Goal: Understand process/instructions: Learn how to perform a task or action

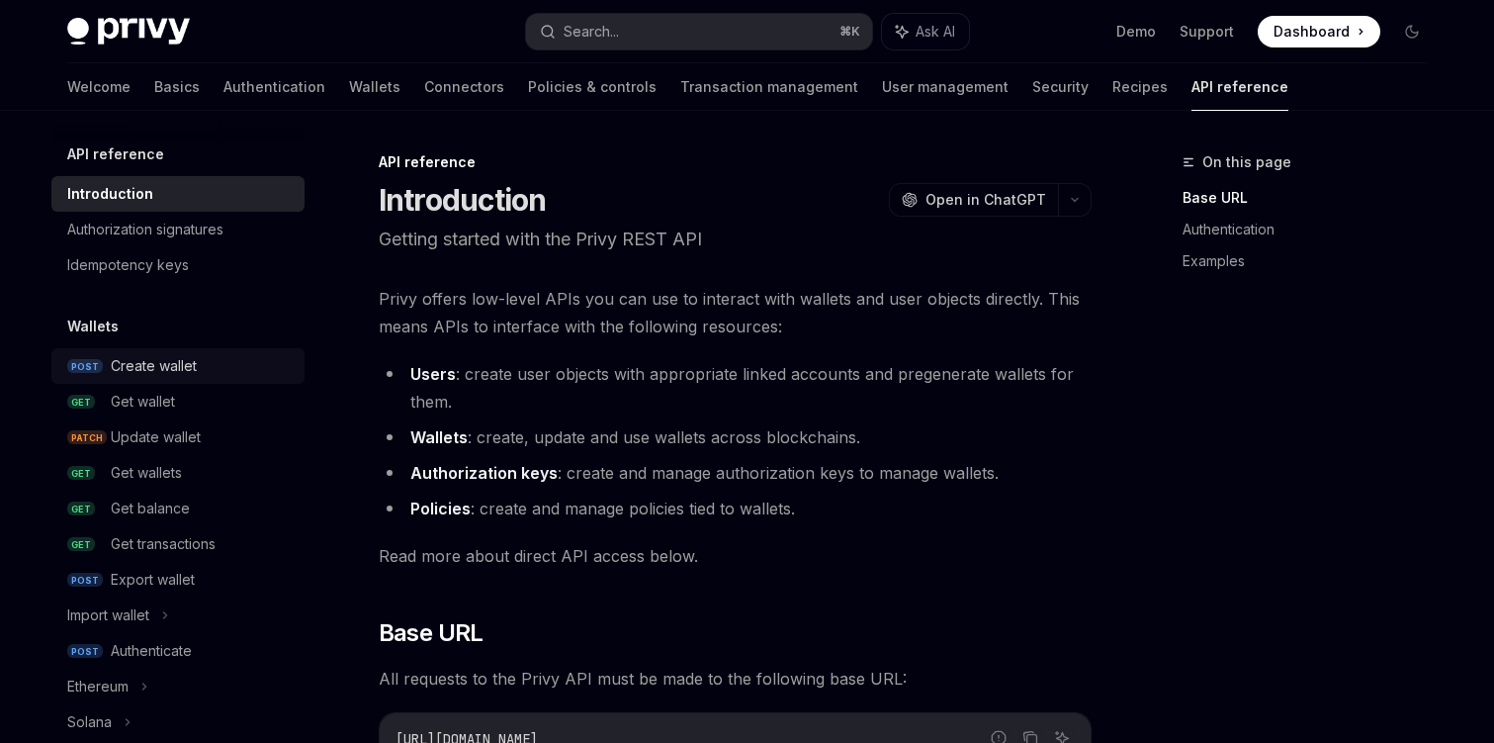
click at [189, 370] on div "Create wallet" at bounding box center [154, 366] width 86 height 24
type textarea "*"
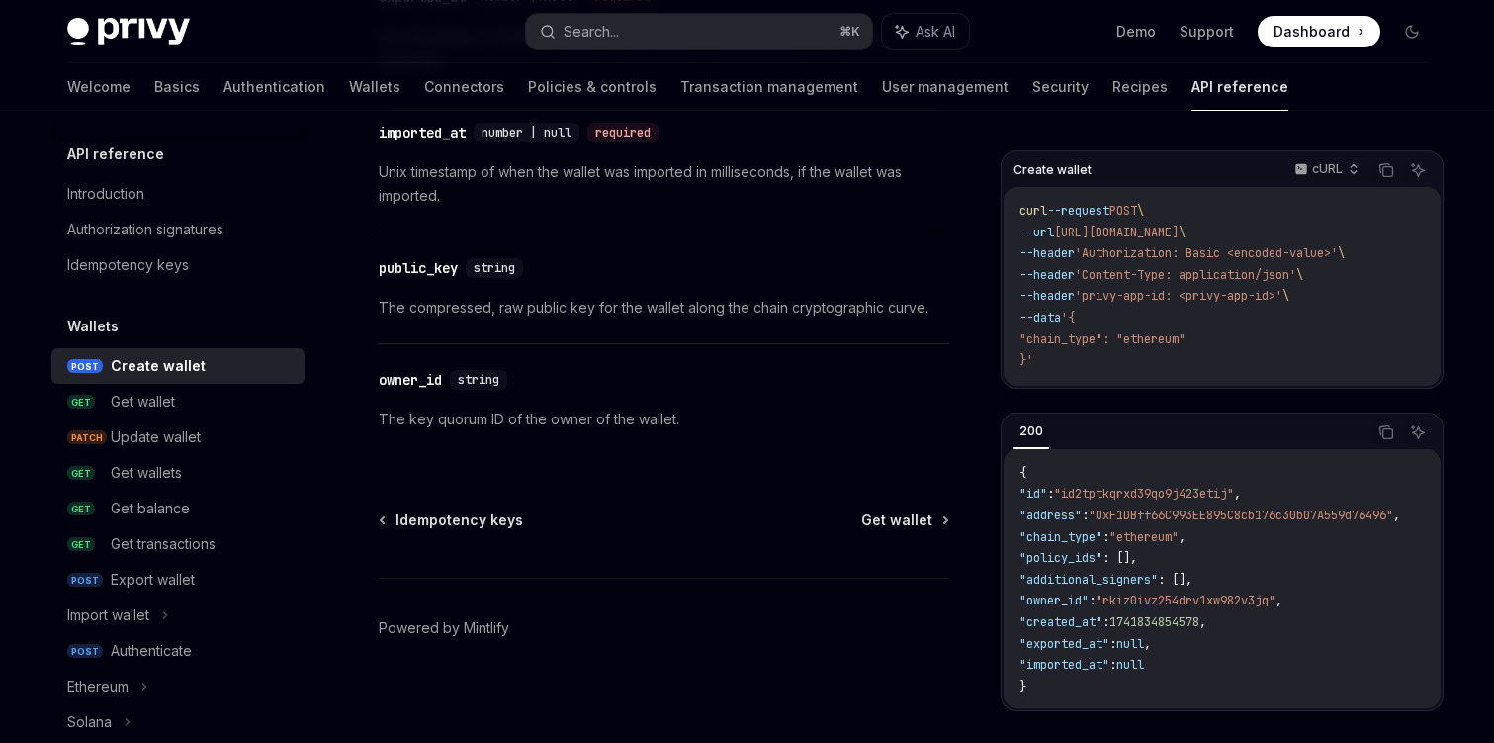
scroll to position [2867, 0]
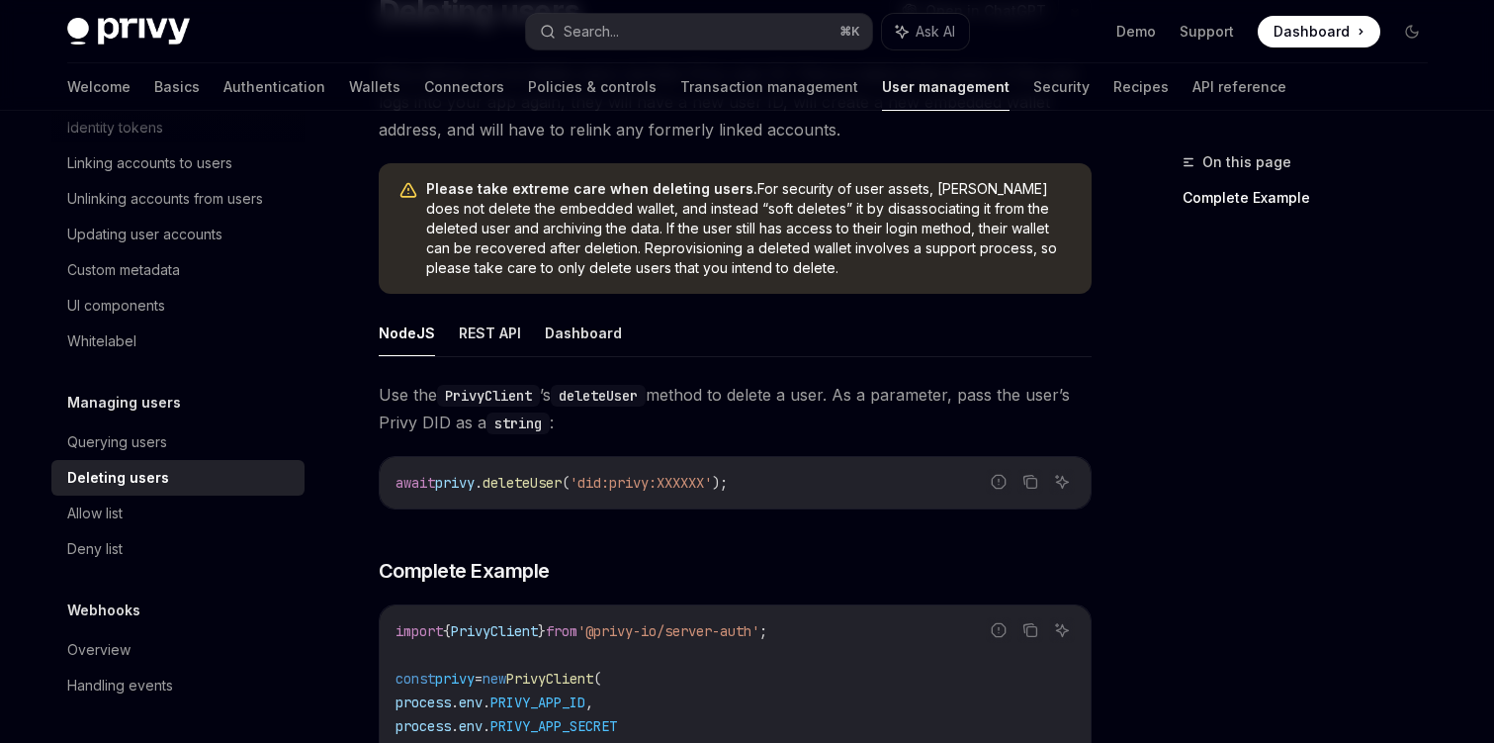
scroll to position [185, 0]
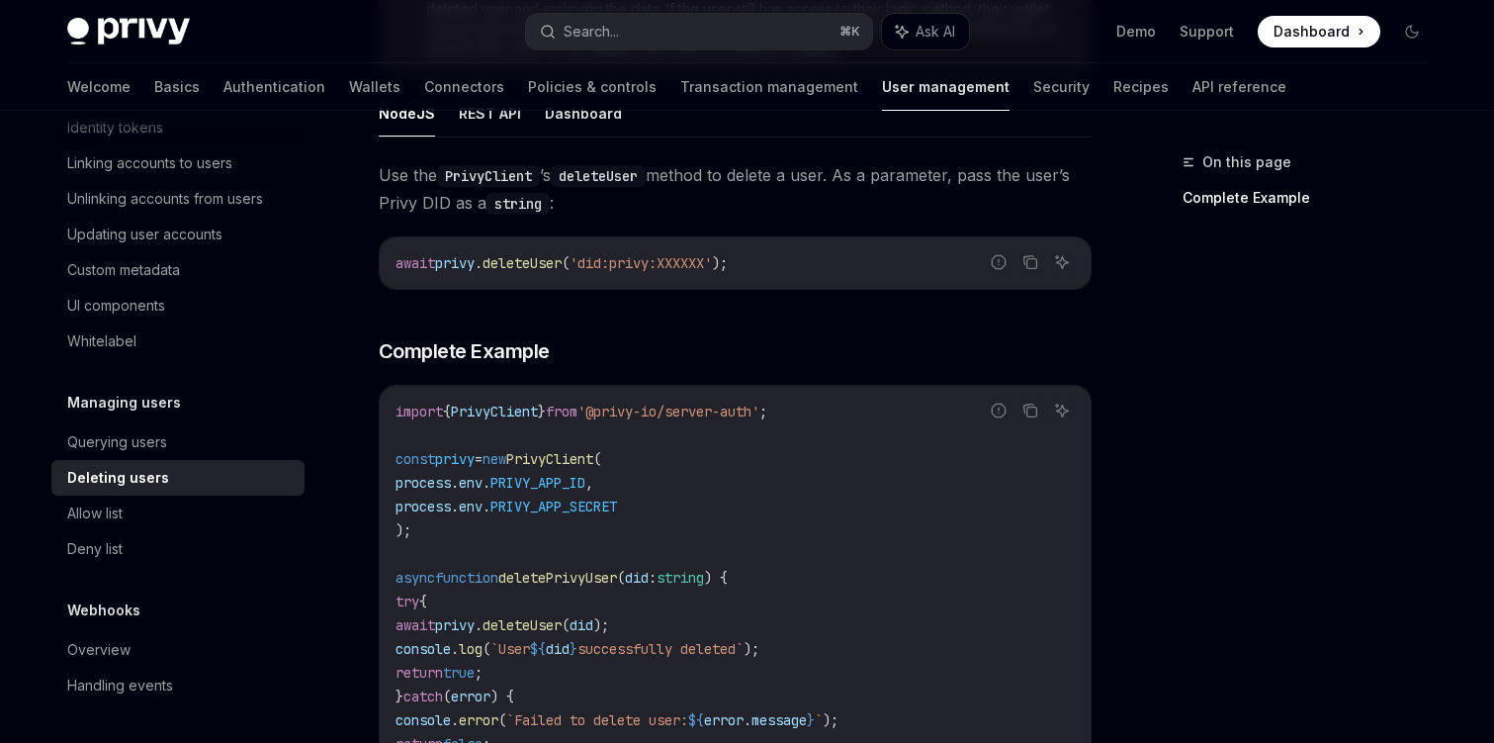
scroll to position [371, 0]
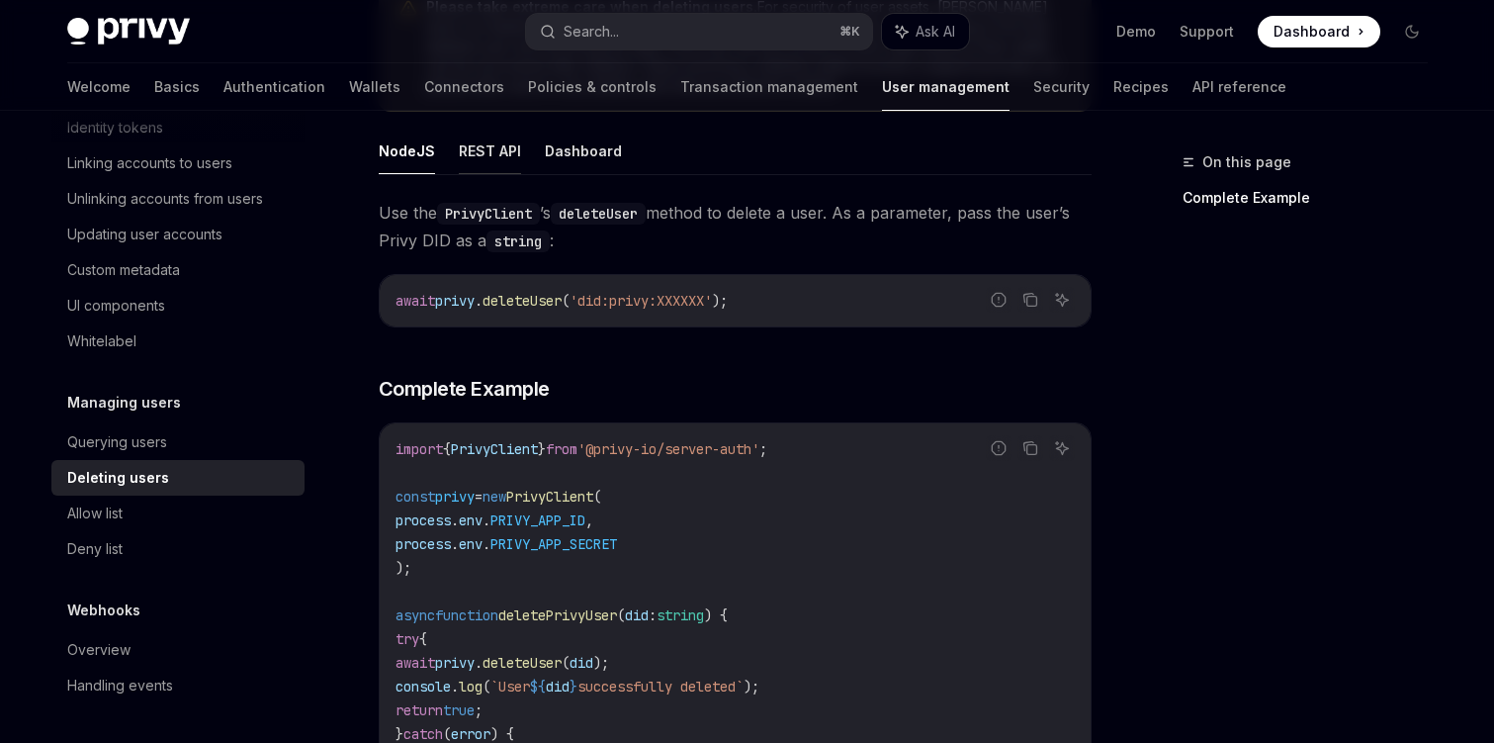
click at [494, 151] on button "REST API" at bounding box center [490, 151] width 62 height 46
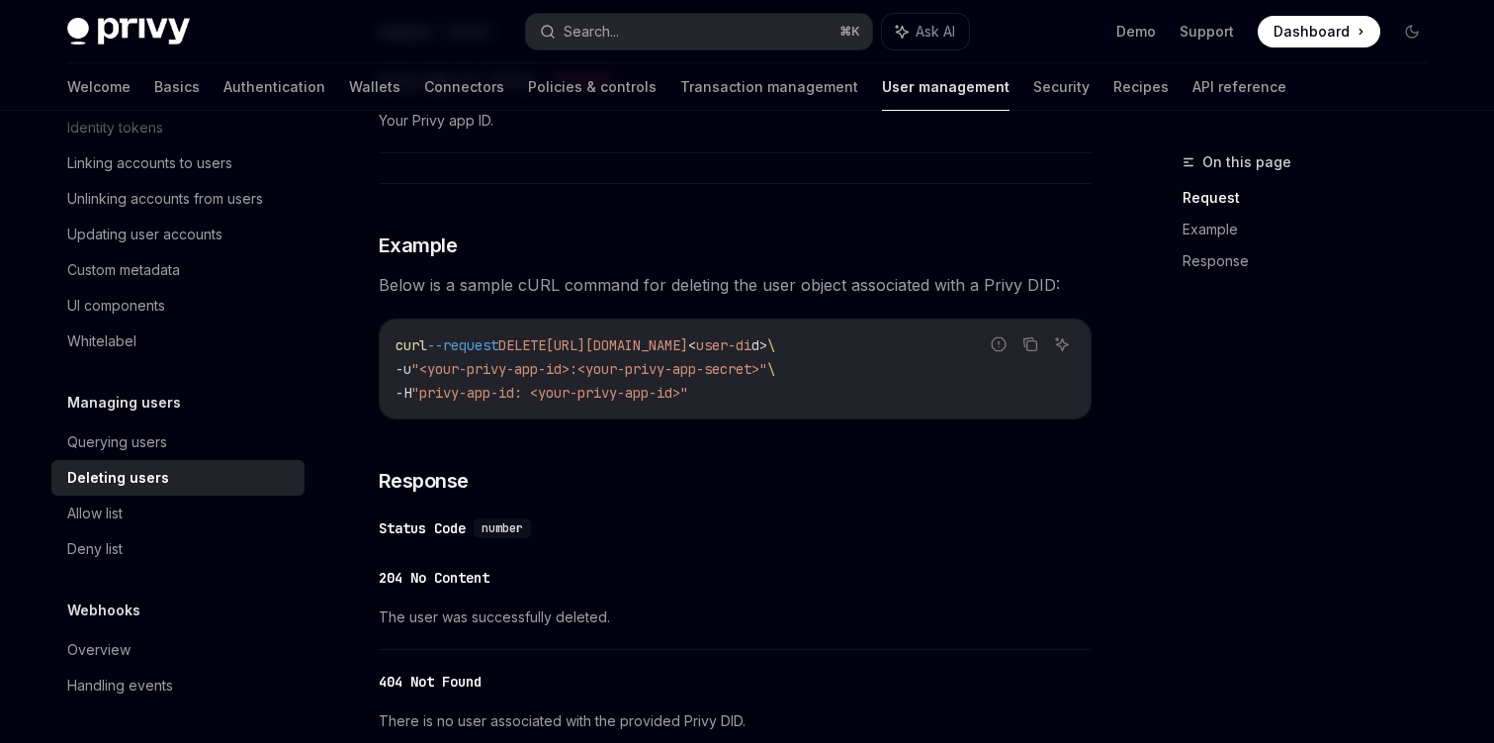
scroll to position [916, 0]
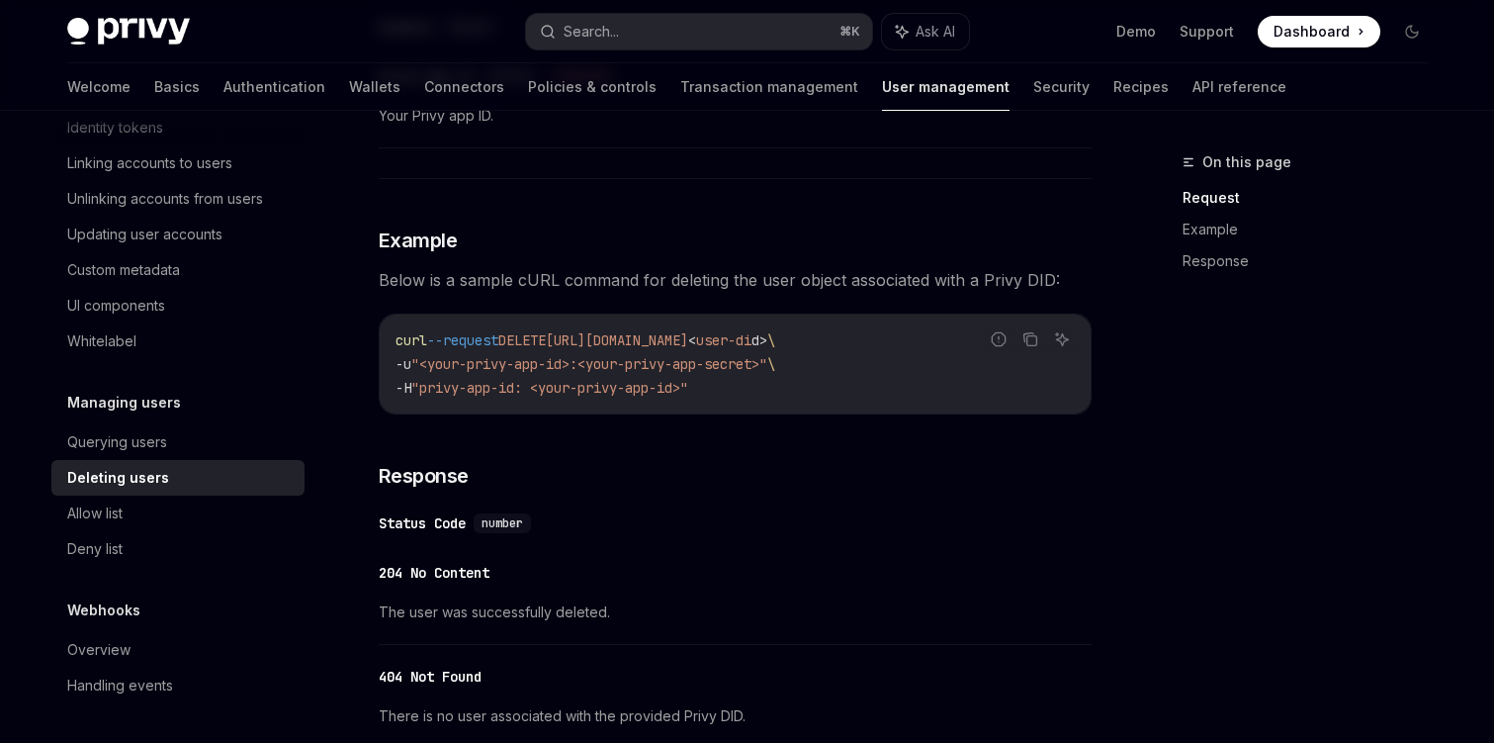
type textarea "*"
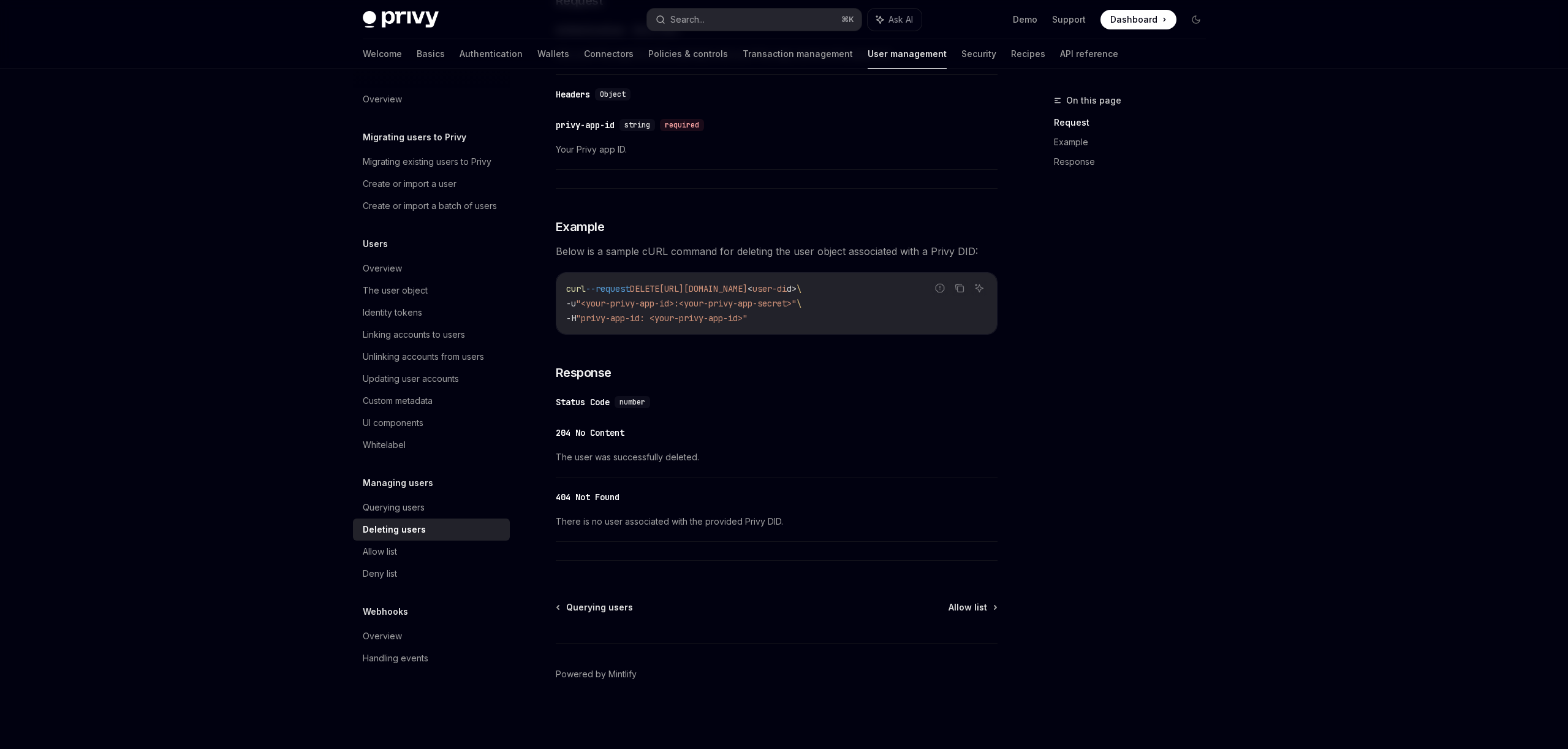
scroll to position [0, 0]
click at [925, 289] on icon "Copy the contents from the code block" at bounding box center [960, 288] width 10 height 10
